Goal: Obtain resource: Obtain resource

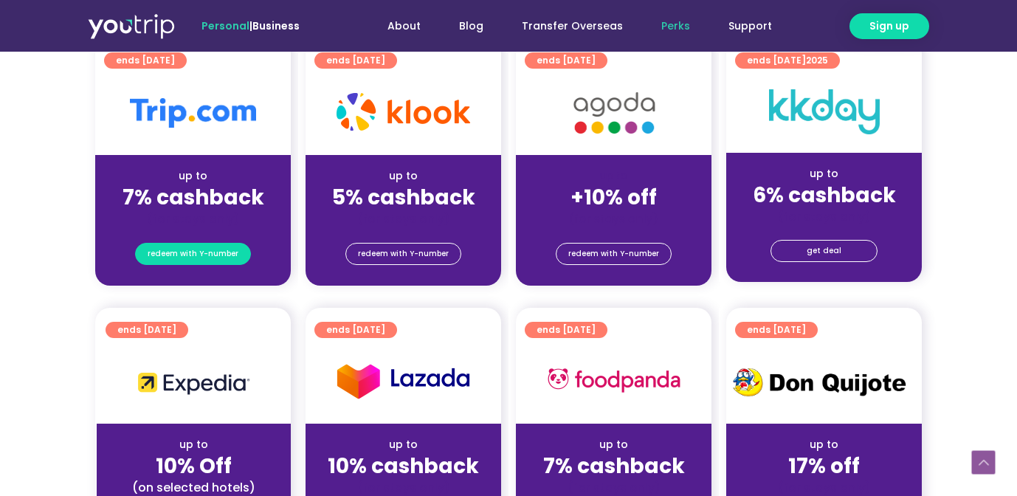
click at [206, 258] on span "redeem with Y-number" at bounding box center [193, 254] width 91 height 21
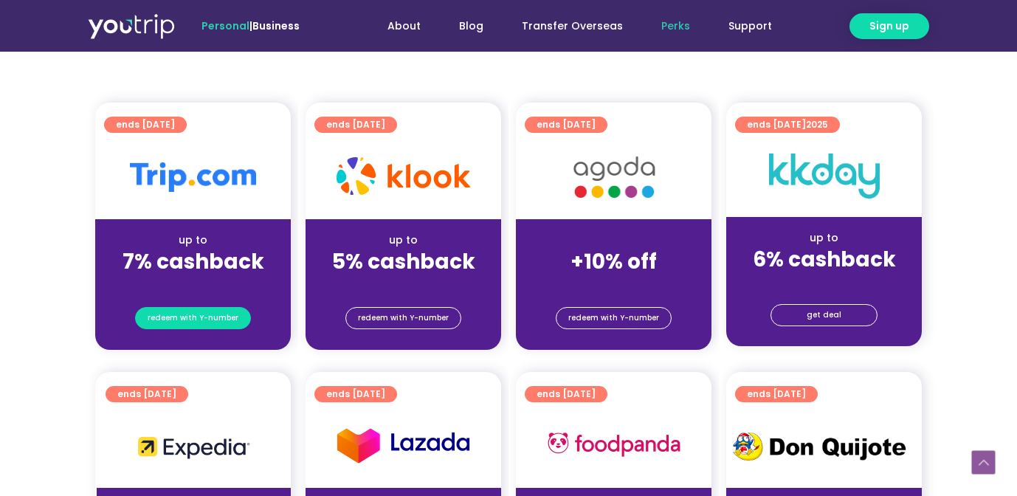
click at [211, 314] on span "redeem with Y-number" at bounding box center [193, 318] width 91 height 21
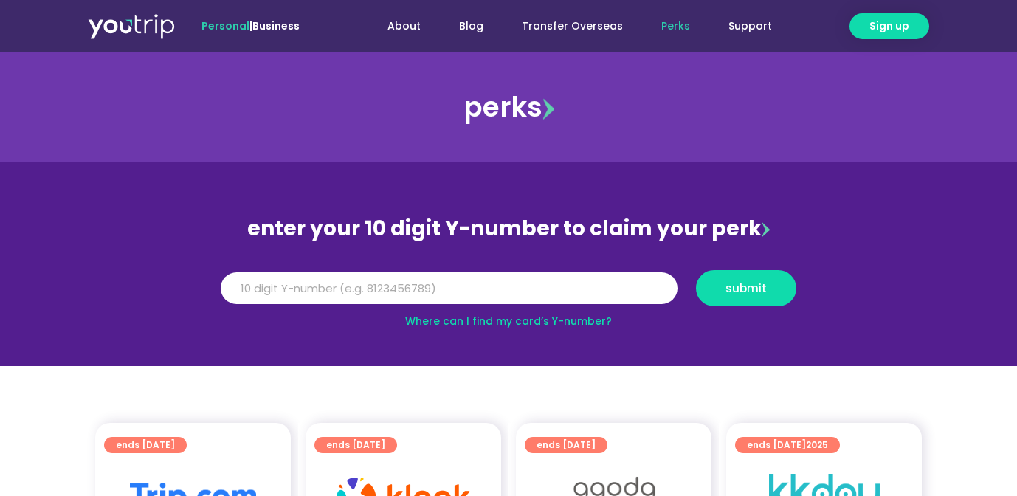
scroll to position [0, 0]
click at [306, 278] on input "Y Number" at bounding box center [449, 288] width 457 height 32
click at [310, 292] on input "Y Number" at bounding box center [449, 288] width 457 height 32
type input "8171830786"
click at [754, 289] on span "submit" at bounding box center [746, 288] width 41 height 11
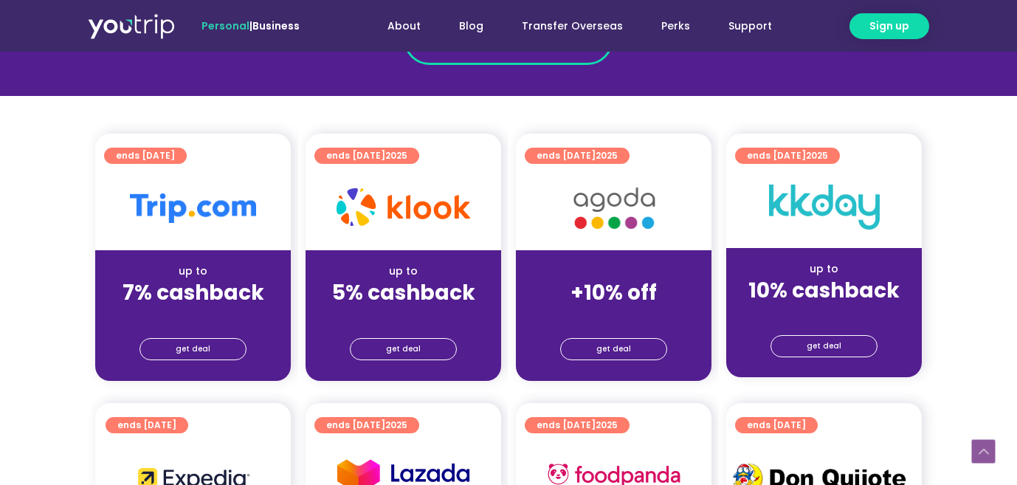
scroll to position [317, 0]
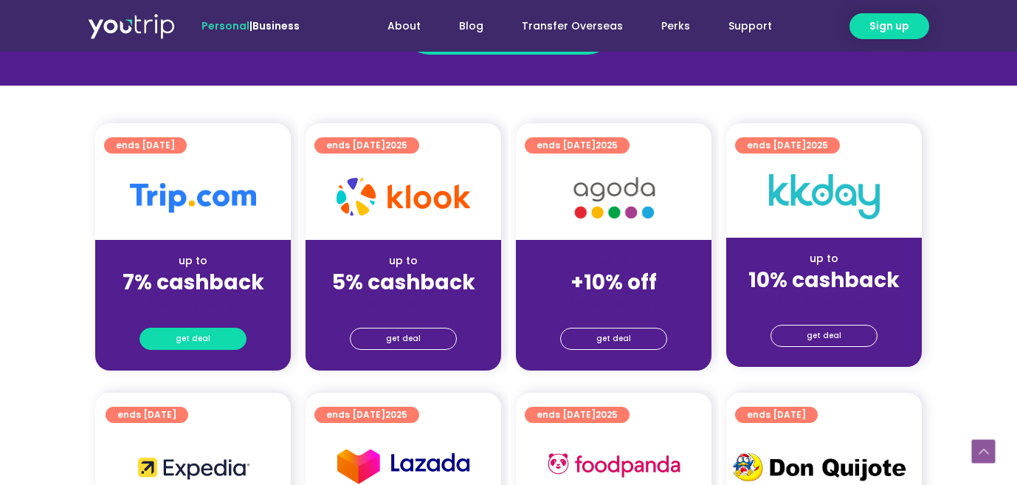
click at [209, 330] on link "get deal" at bounding box center [193, 339] width 107 height 22
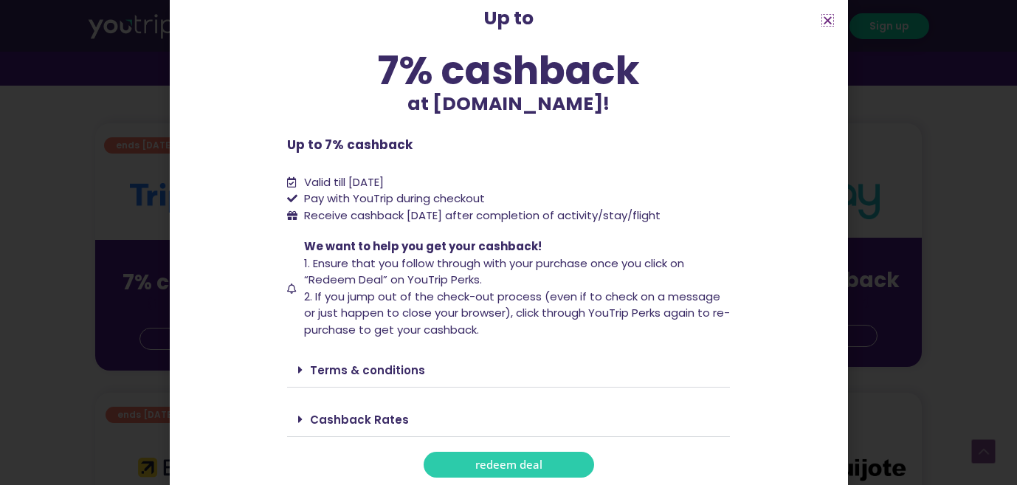
scroll to position [73, 0]
click at [829, 22] on icon "Close" at bounding box center [827, 20] width 11 height 11
